Goal: Task Accomplishment & Management: Use online tool/utility

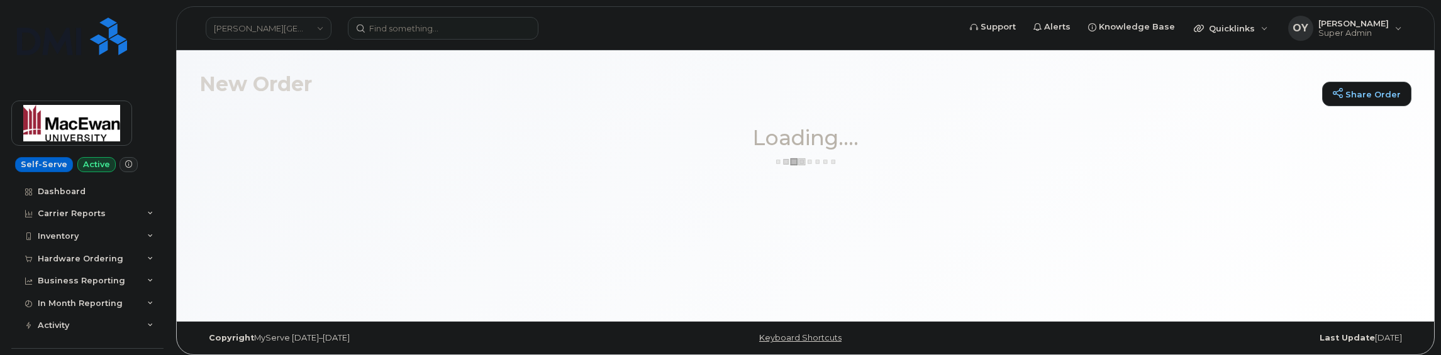
scroll to position [6, 0]
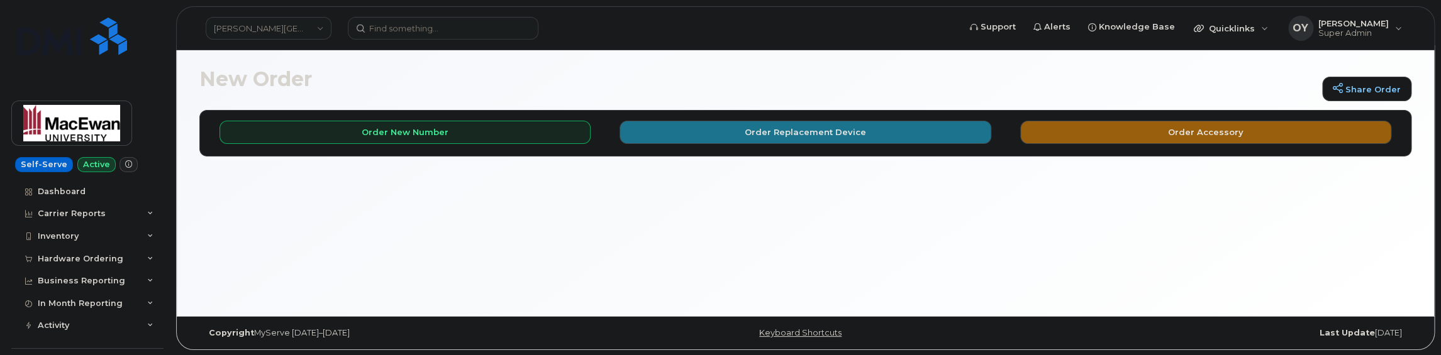
scroll to position [6, 0]
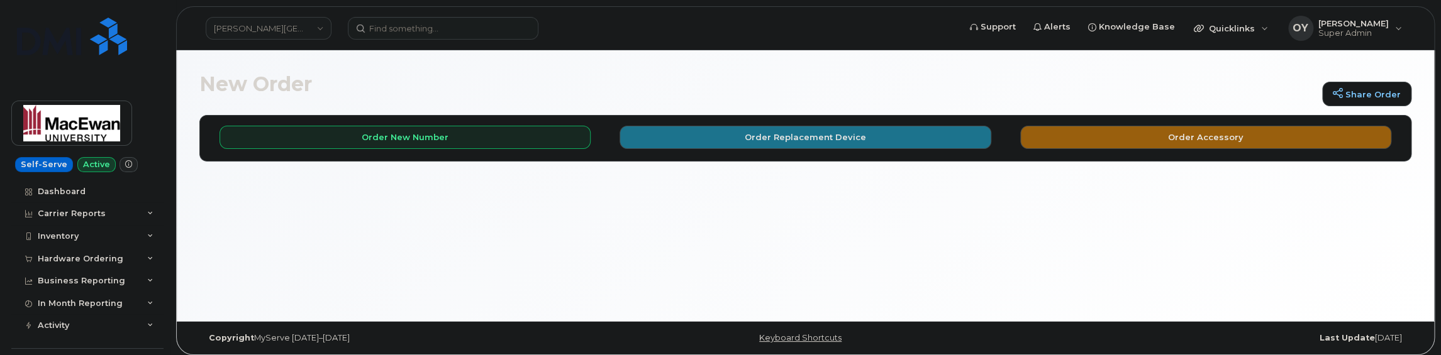
scroll to position [6, 0]
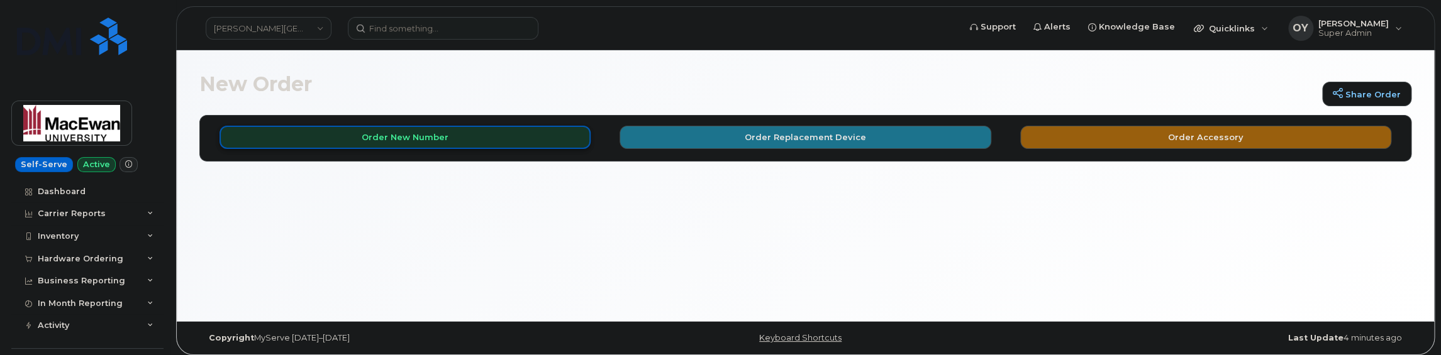
click at [391, 131] on button "Order New Number" at bounding box center [404, 137] width 371 height 23
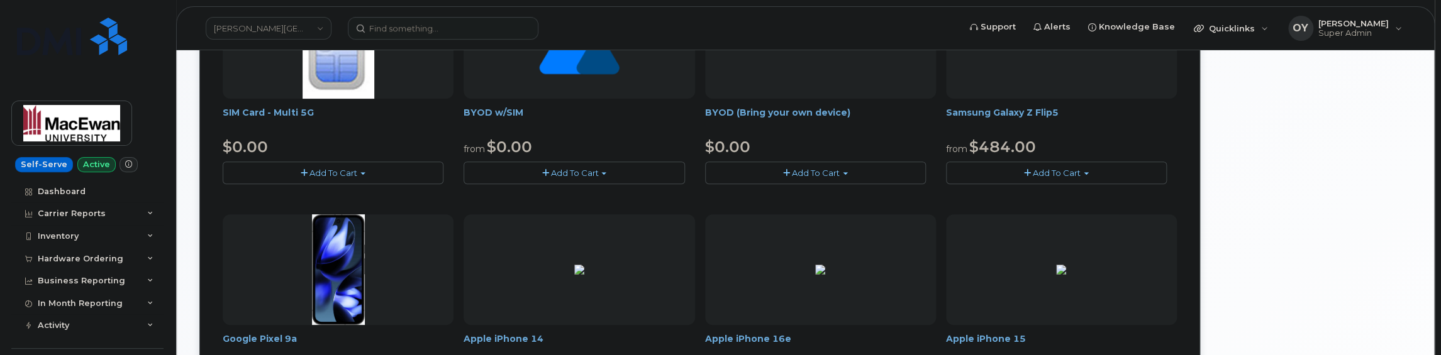
scroll to position [285, 0]
